Goal: Information Seeking & Learning: Learn about a topic

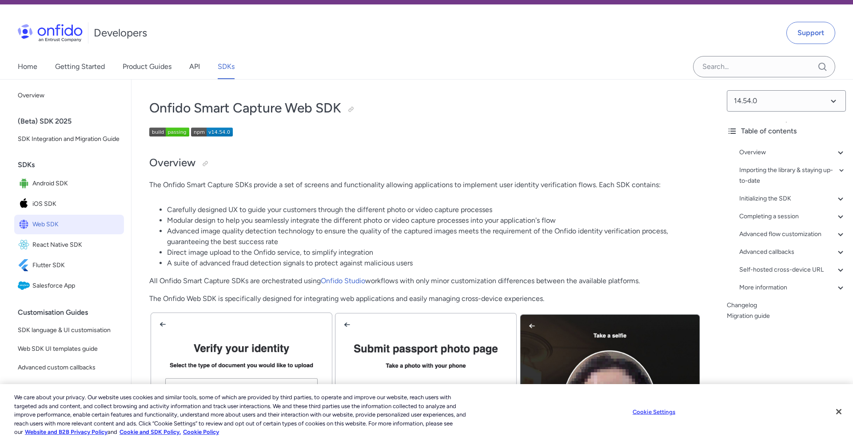
scroll to position [19, 0]
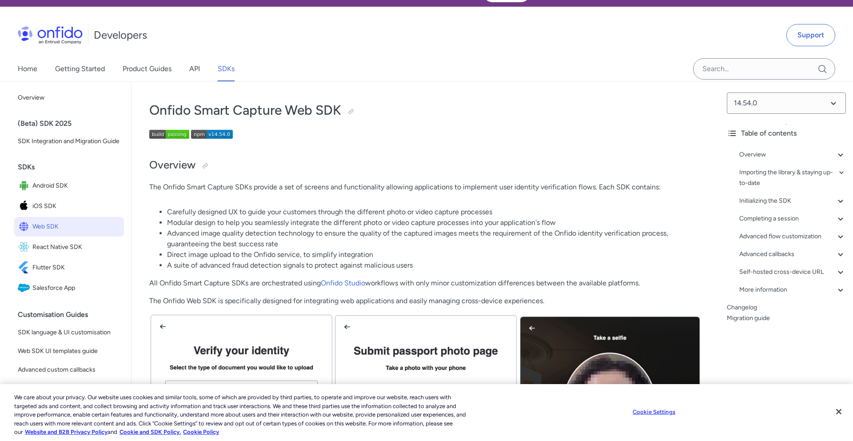
click at [442, 135] on p at bounding box center [425, 136] width 552 height 12
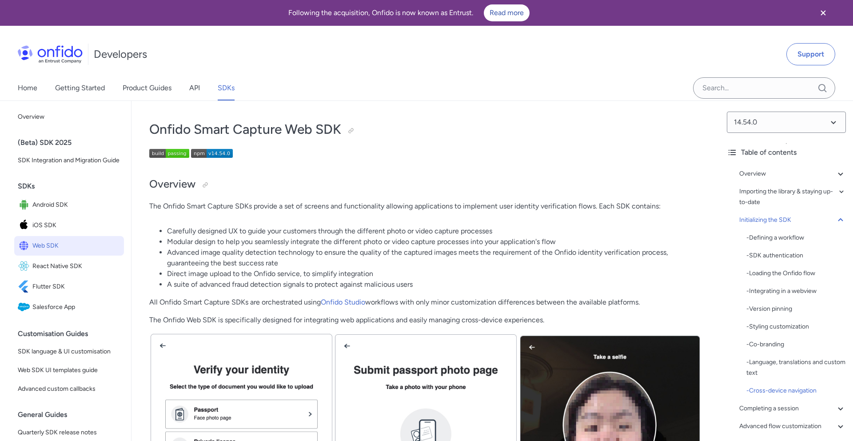
scroll to position [6649, 0]
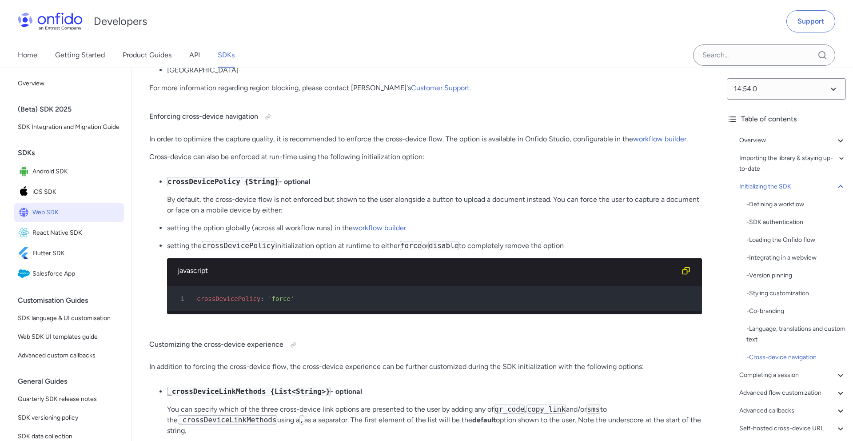
drag, startPoint x: 592, startPoint y: 267, endPoint x: 159, endPoint y: 221, distance: 435.0
click at [159, 221] on ul "crossDevicePolicy {String} - optional By default, the cross-device flow is not …" at bounding box center [425, 248] width 552 height 145
copy ul "By default, the cross-device flow is not enforced but shown to the user alongsi…"
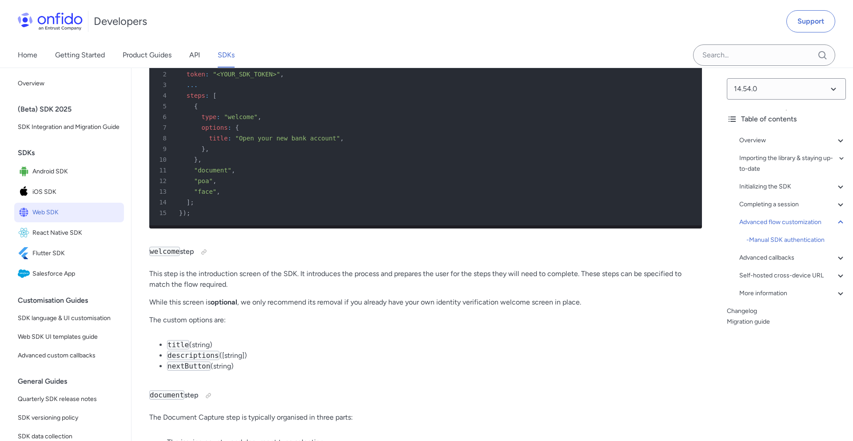
scroll to position [11961, 0]
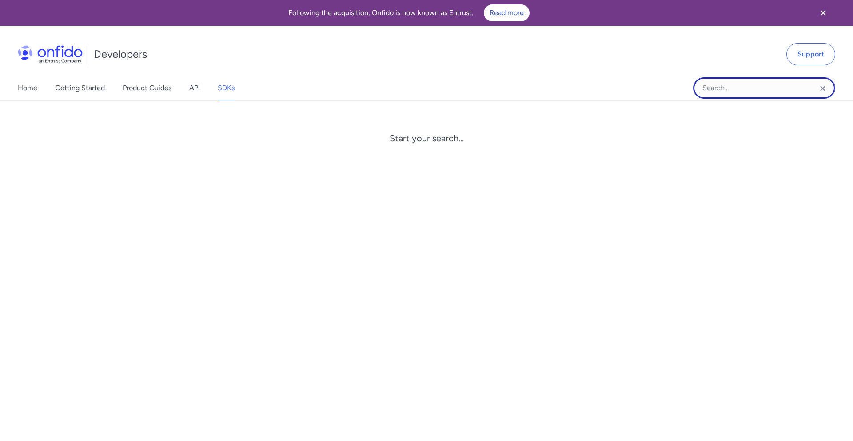
click at [728, 93] on input "Onfido search input field" at bounding box center [764, 87] width 142 height 21
paste input ".withDocumentStep()"
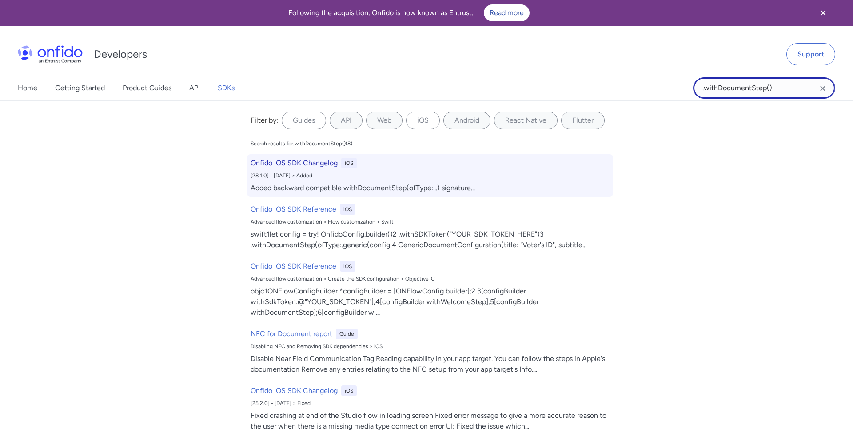
type input ".withDocumentStep()"
click at [307, 163] on h6 "Onfido iOS SDK Changelog" at bounding box center [293, 163] width 87 height 11
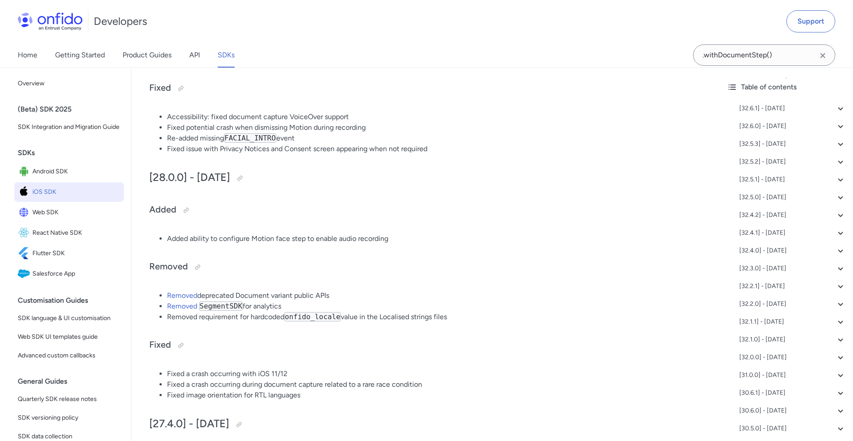
scroll to position [7468, 0]
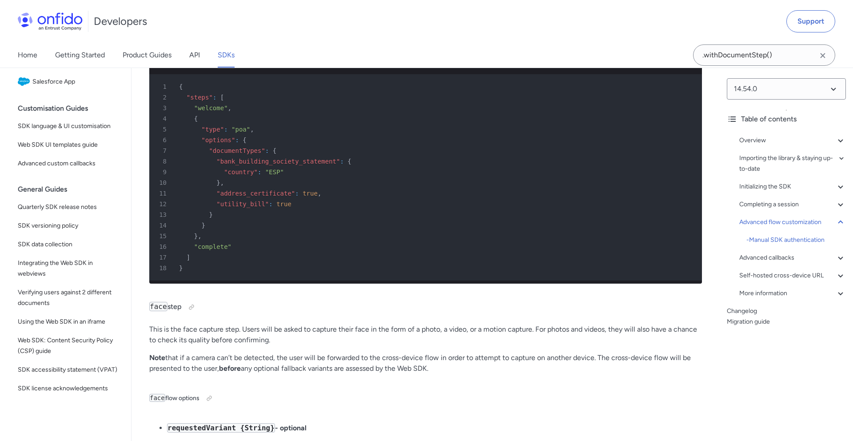
scroll to position [14787, 0]
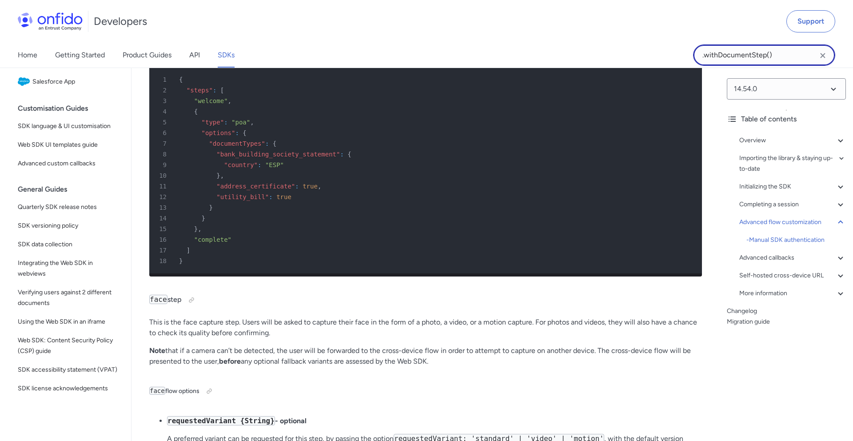
click at [768, 57] on input ".withDocumentStep()" at bounding box center [764, 54] width 142 height 21
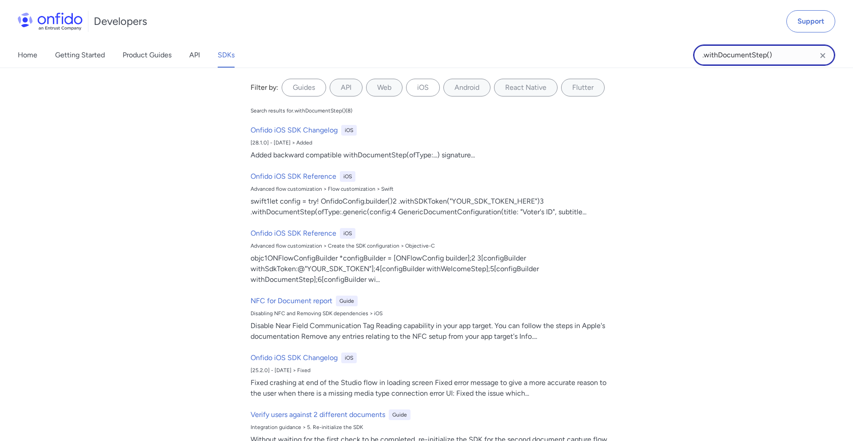
click at [778, 56] on input ".withDocumentStep()" at bounding box center [764, 54] width 142 height 21
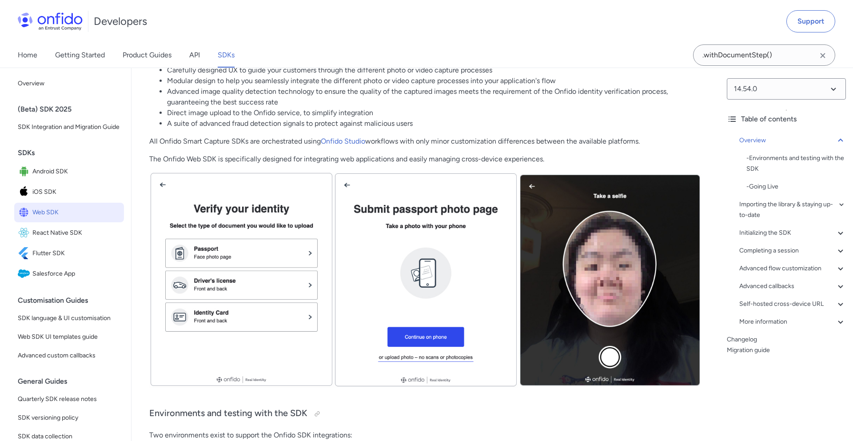
scroll to position [160, 0]
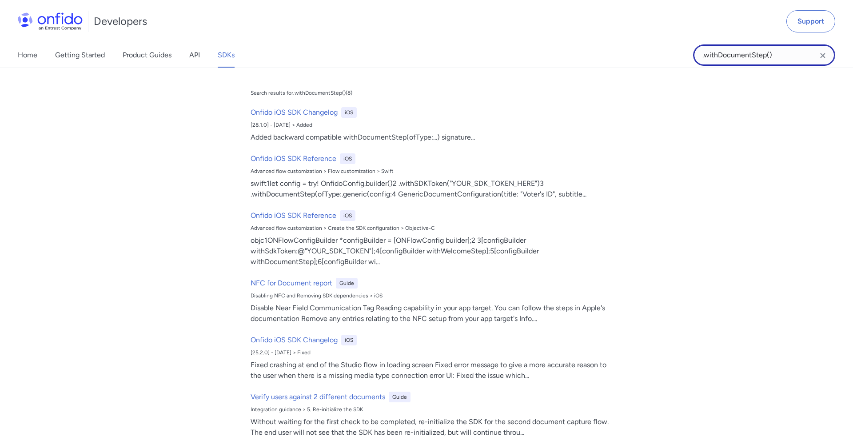
click at [712, 52] on input ".withDocumentStep()" at bounding box center [764, 54] width 142 height 21
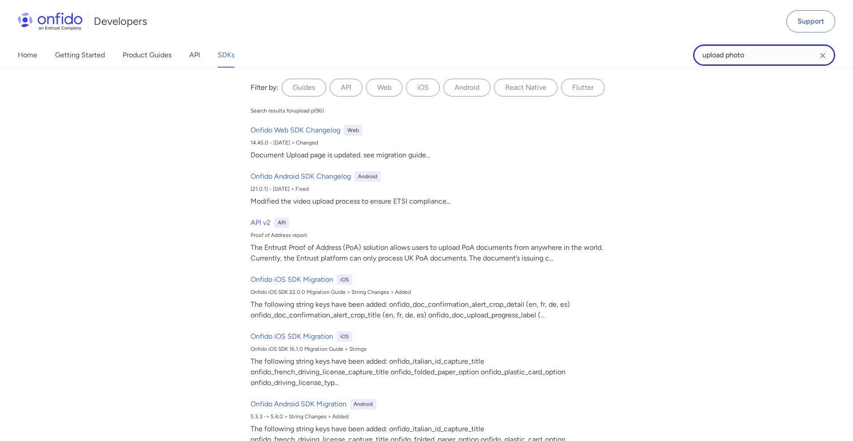
type input "upload photo"
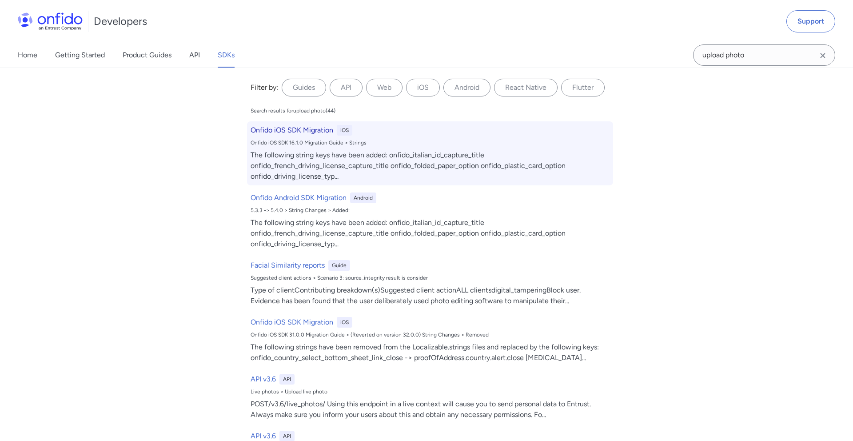
click at [306, 126] on h6 "Onfido iOS SDK Migration" at bounding box center [291, 130] width 83 height 11
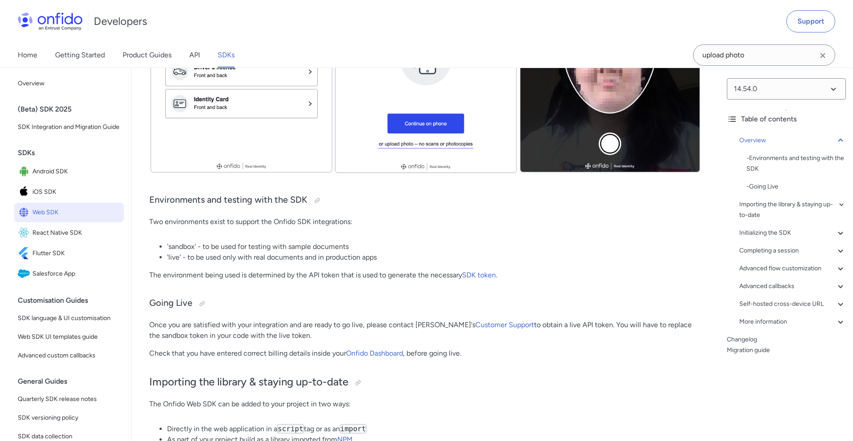
scroll to position [378, 0]
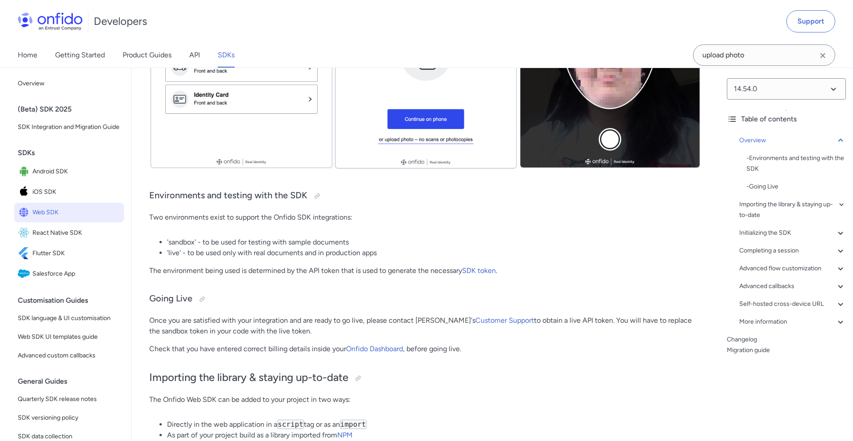
click at [449, 242] on li "'sandbox' - to be used for testing with sample documents" at bounding box center [434, 242] width 535 height 11
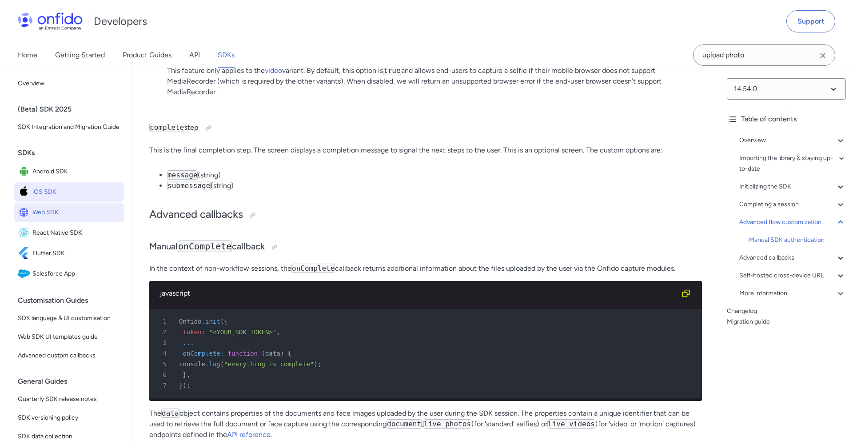
scroll to position [15742, 0]
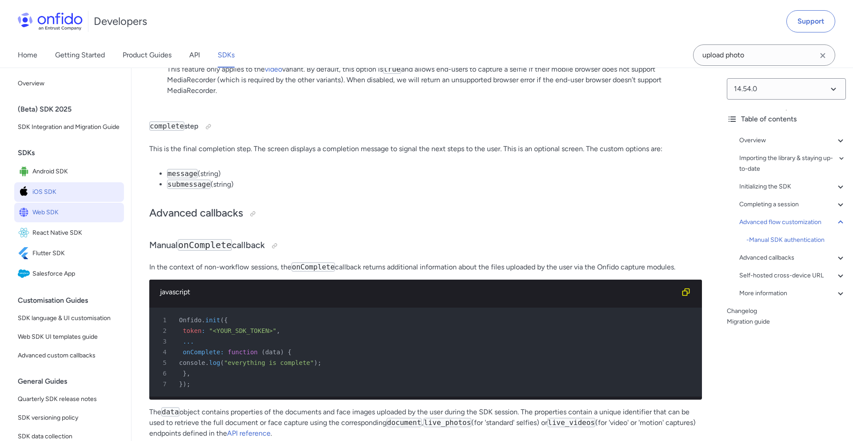
click at [81, 197] on span "iOS SDK" at bounding box center [76, 192] width 88 height 12
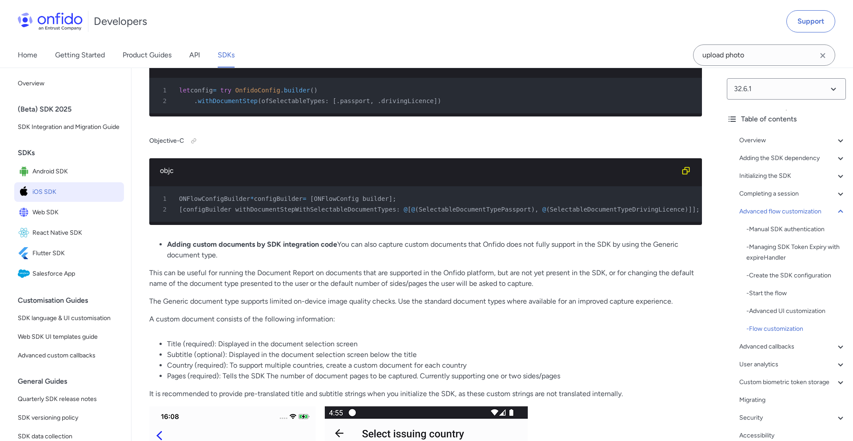
scroll to position [14626, 0]
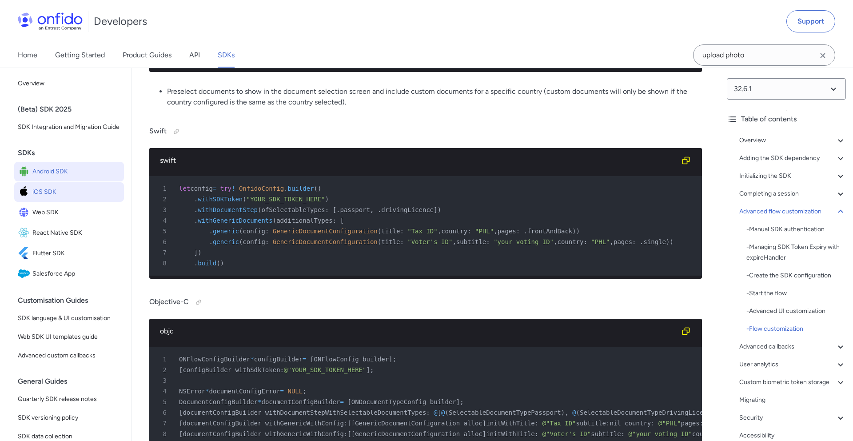
click at [78, 171] on span "Android SDK" at bounding box center [76, 171] width 88 height 12
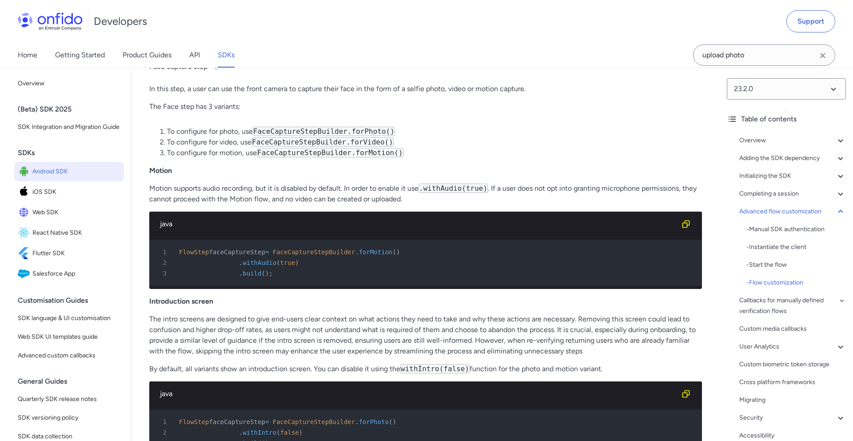
scroll to position [12313, 0]
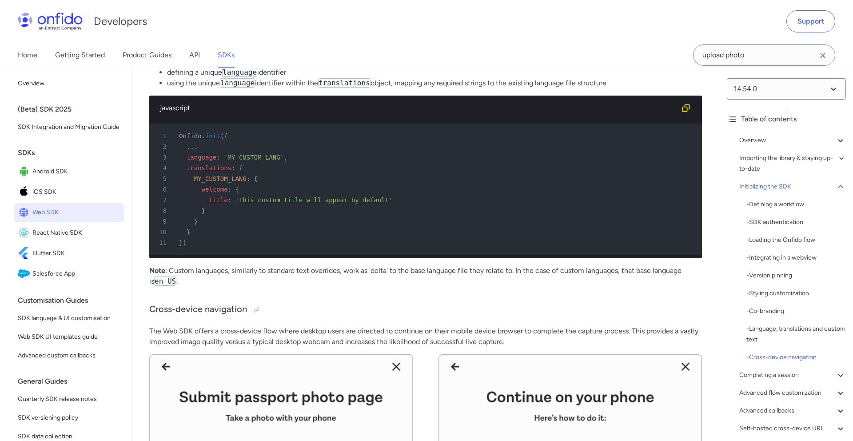
scroll to position [5443, 0]
